Goal: Find specific page/section

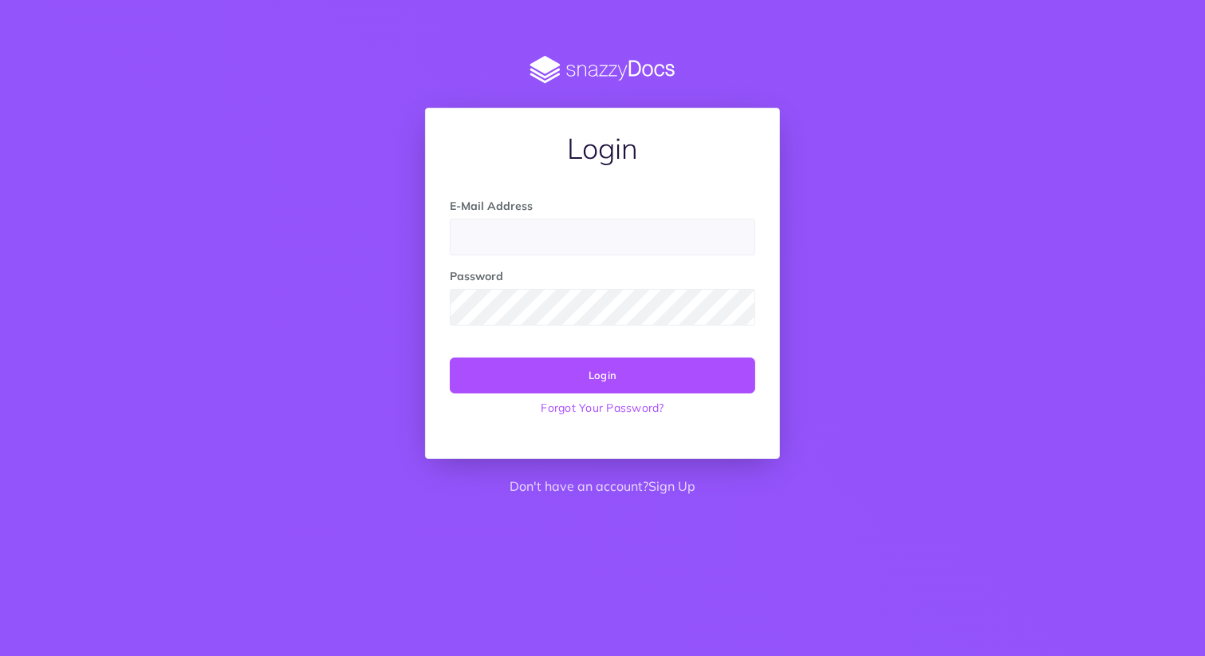
type input "[PERSON_NAME][EMAIL_ADDRESS][PERSON_NAME][DOMAIN_NAME]"
click at [589, 368] on button "Login" at bounding box center [603, 374] width 306 height 35
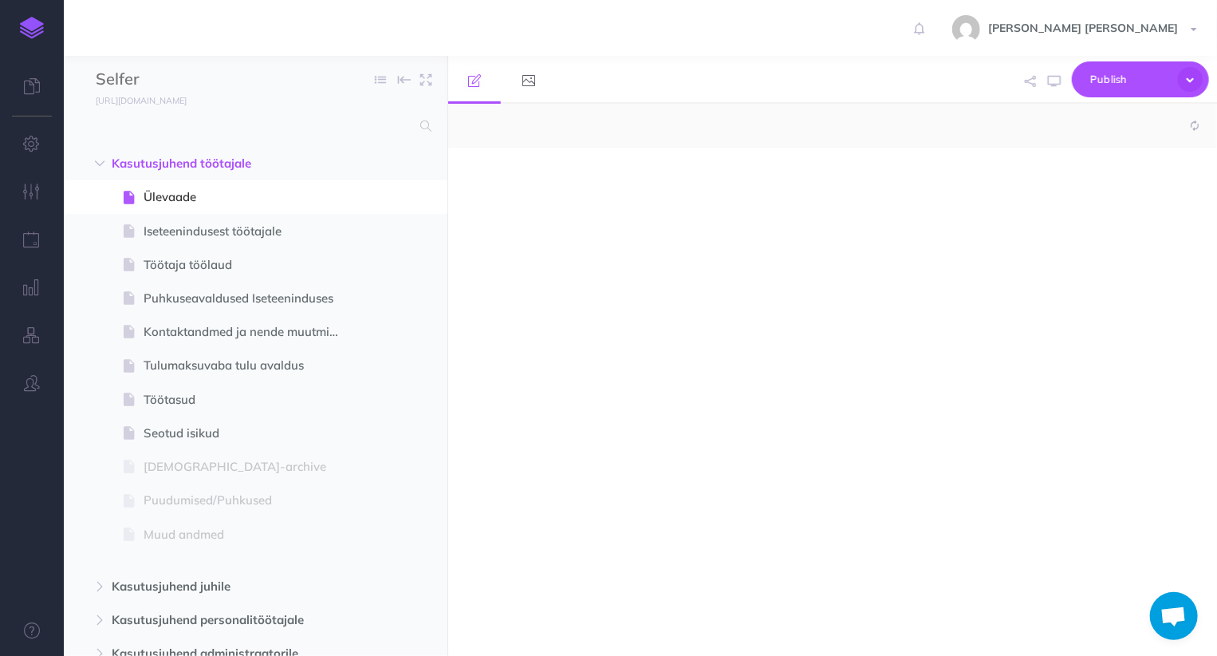
select select "null"
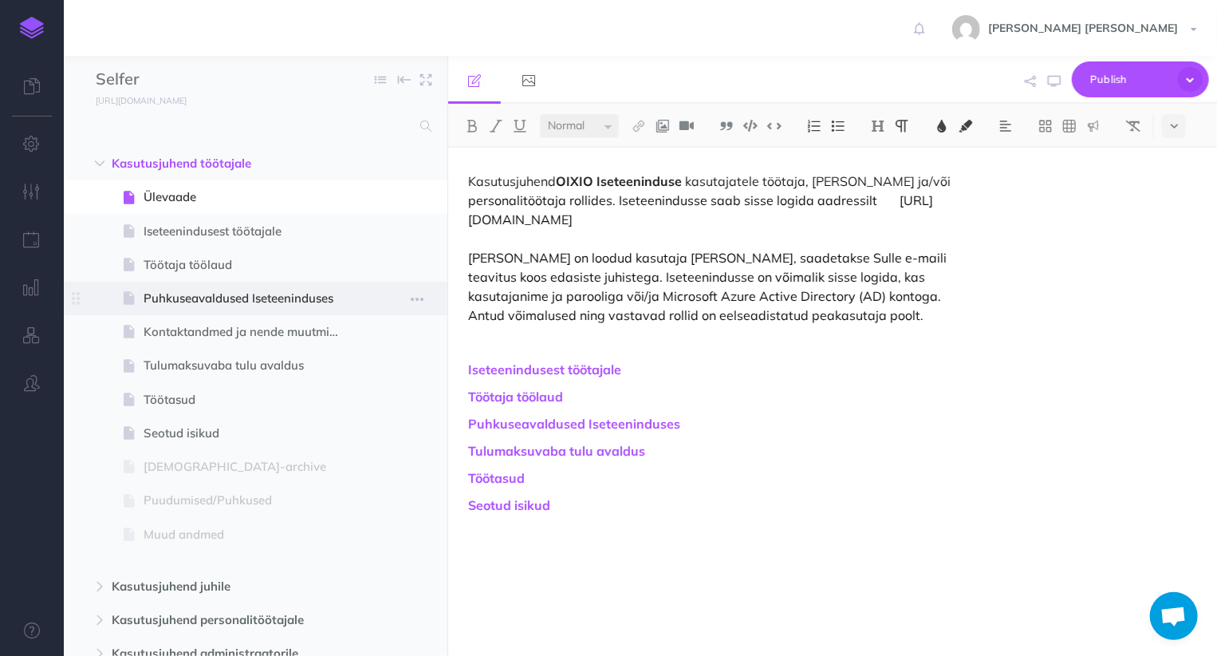
scroll to position [168, 0]
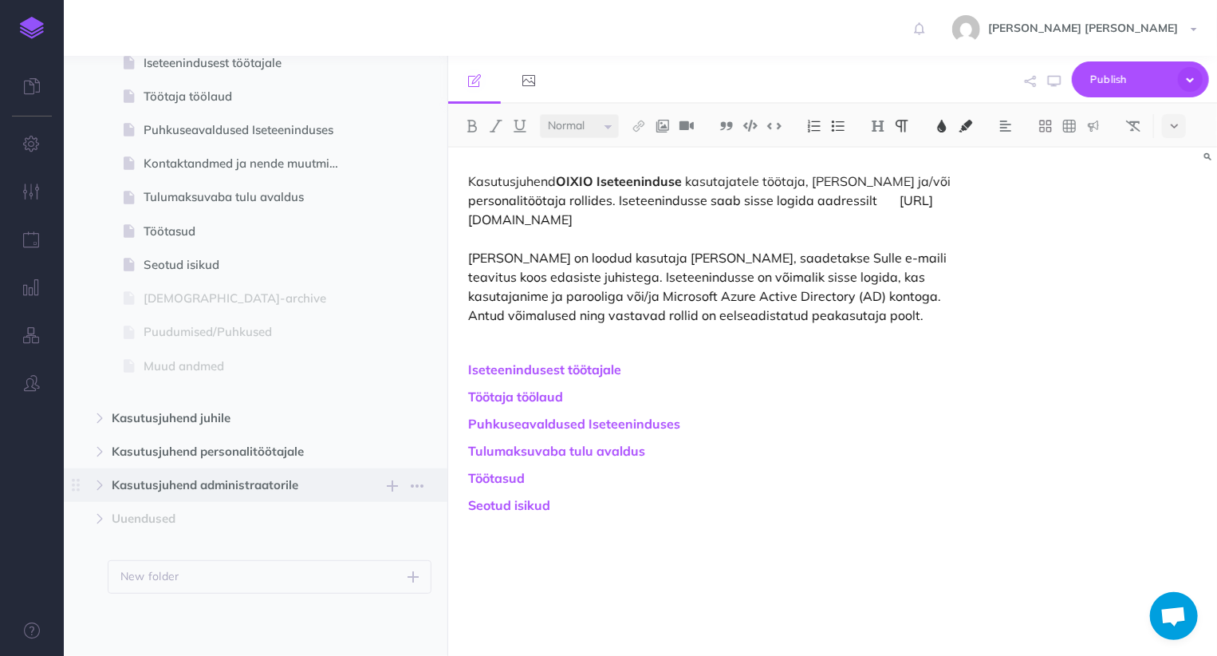
click at [171, 479] on span "Kasutusjuhend administraatorile" at bounding box center [222, 484] width 220 height 19
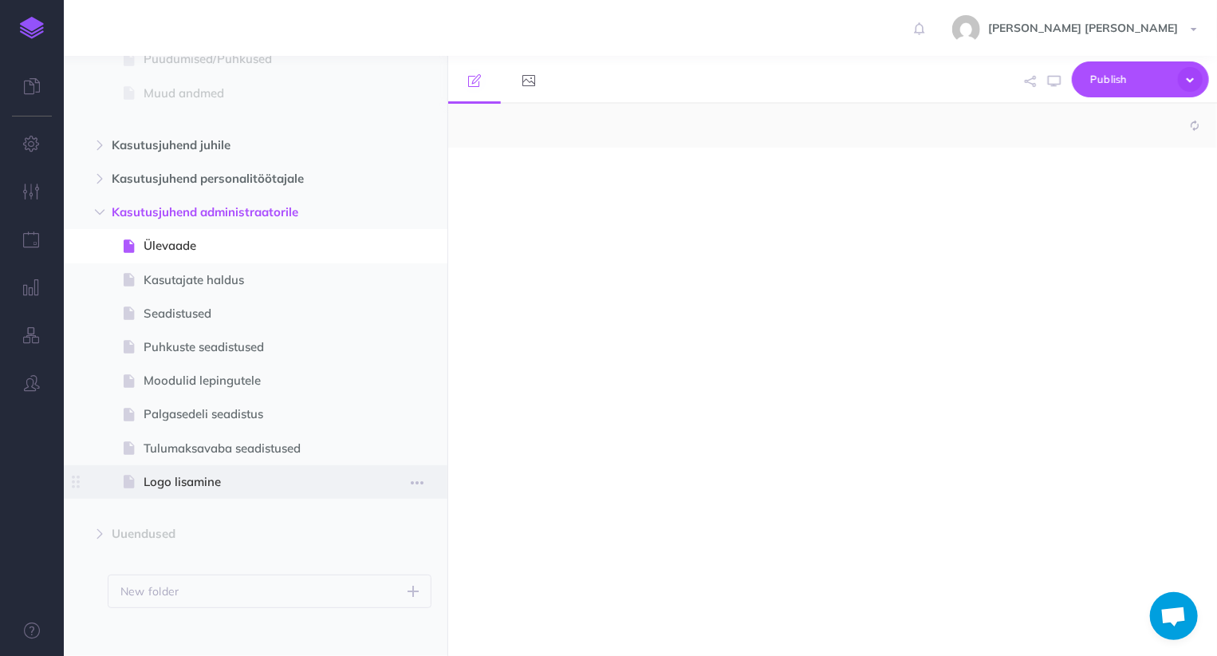
select select "null"
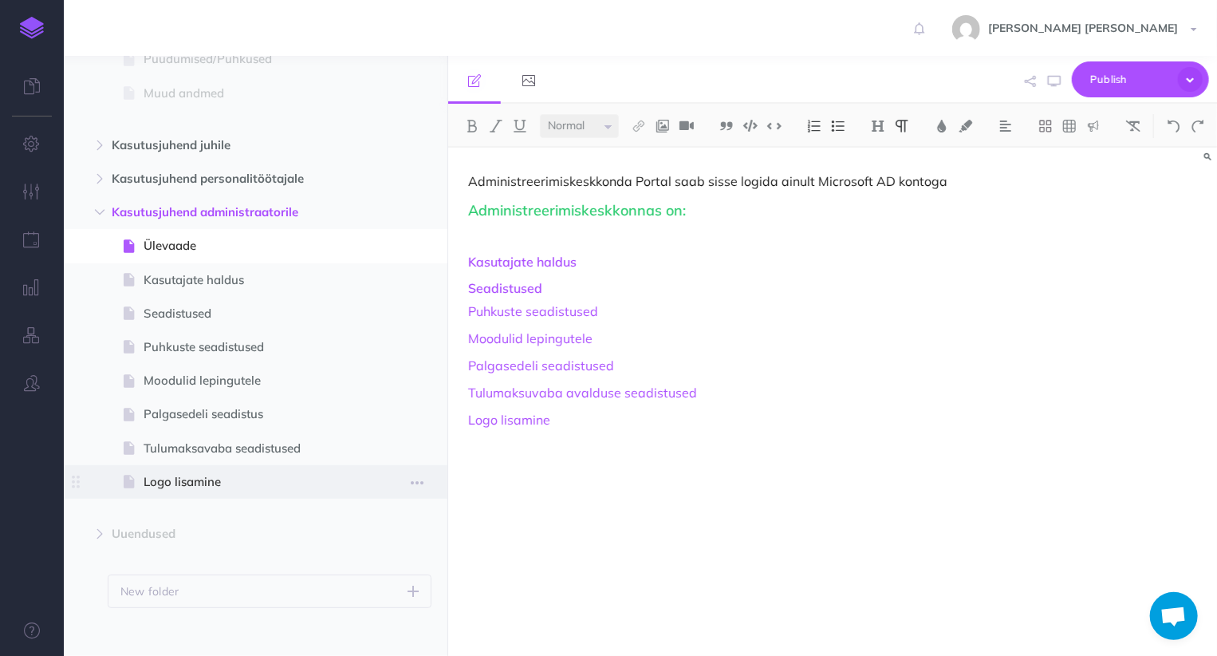
scroll to position [456, 0]
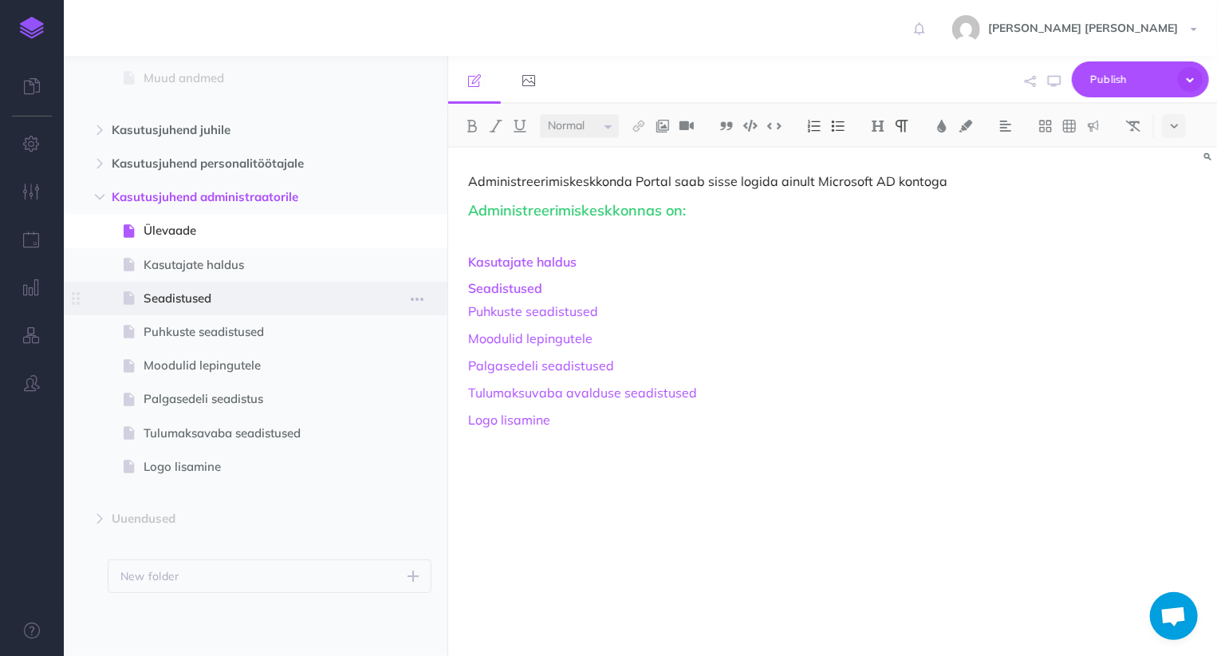
click at [176, 298] on span "Seadistused" at bounding box center [248, 298] width 208 height 19
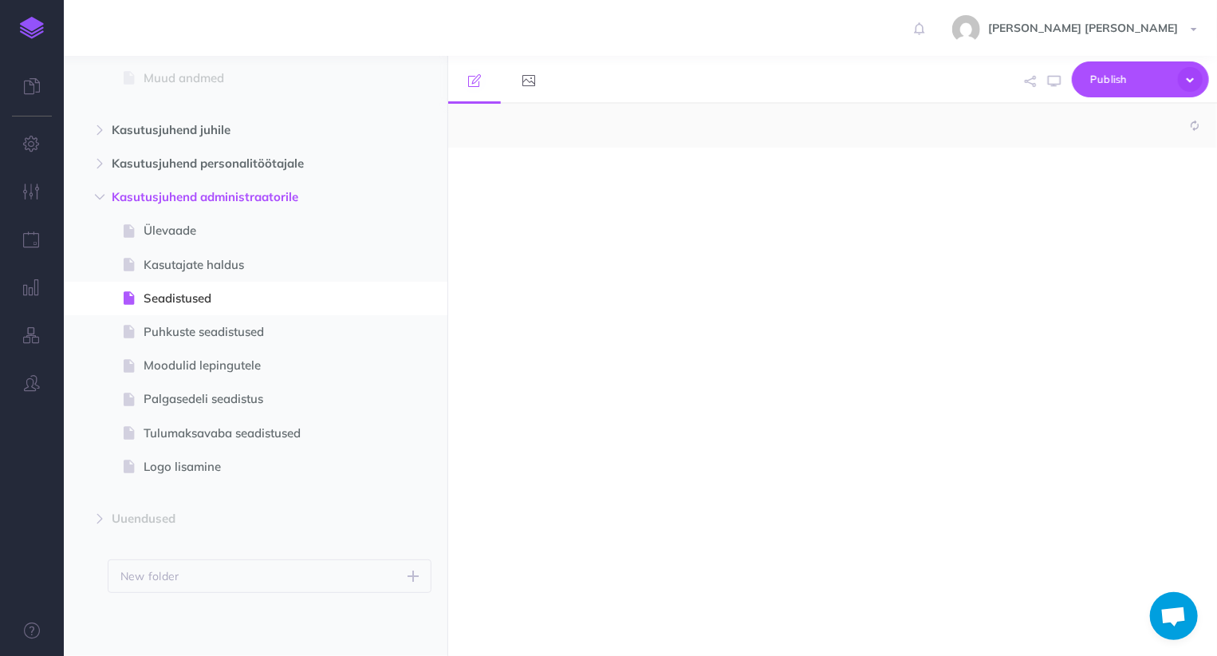
select select "null"
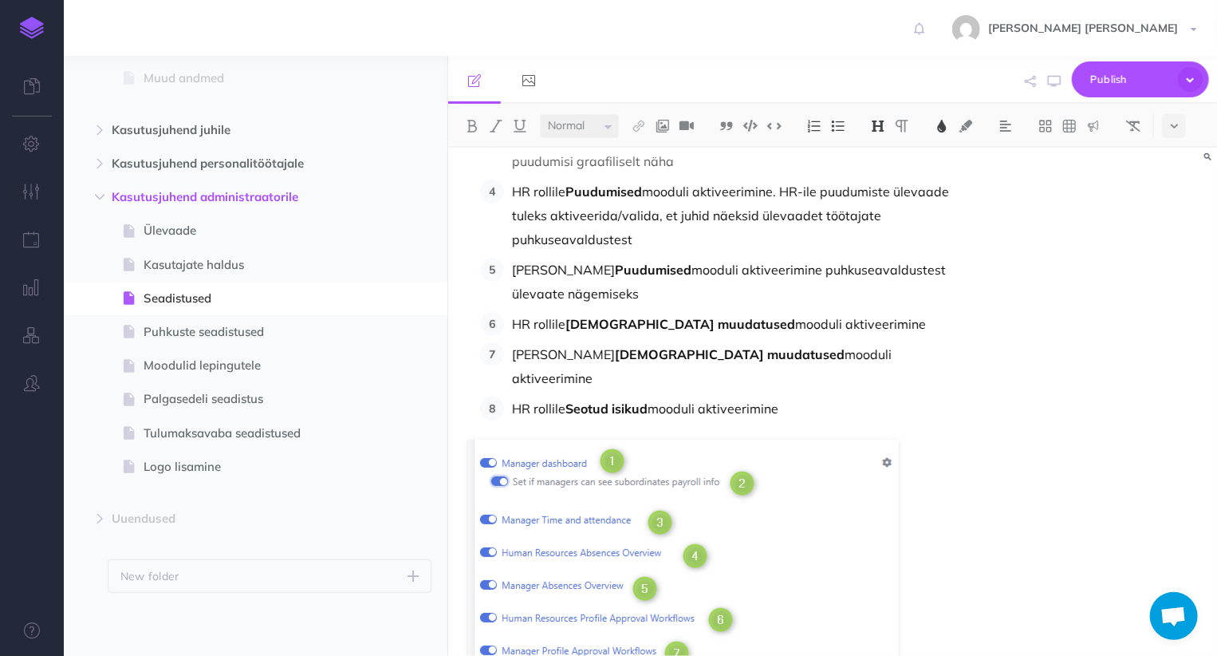
scroll to position [878, 0]
